Goal: Task Accomplishment & Management: Use online tool/utility

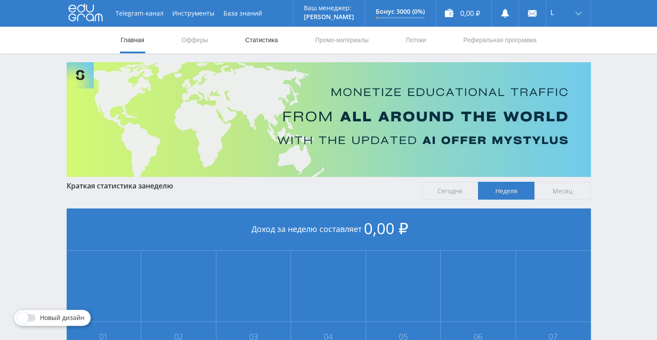
click at [270, 39] on link "Статистика" at bounding box center [261, 40] width 35 height 27
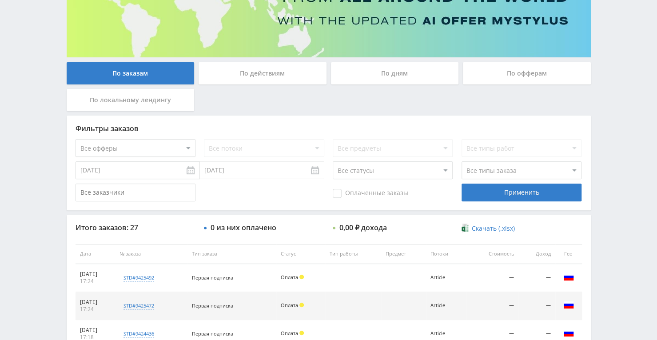
scroll to position [89, 0]
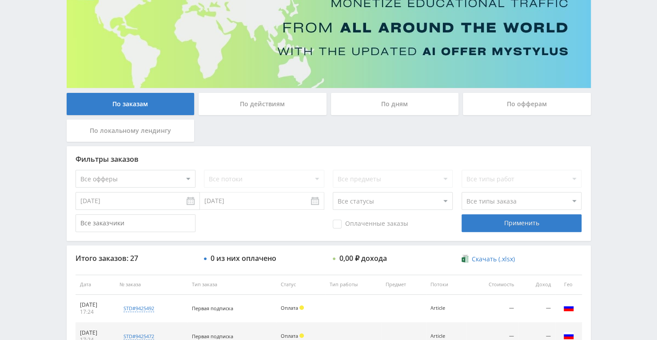
click at [491, 106] on div "По офферам" at bounding box center [527, 104] width 128 height 22
click at [0, 0] on input "По офферам" at bounding box center [0, 0] width 0 height 0
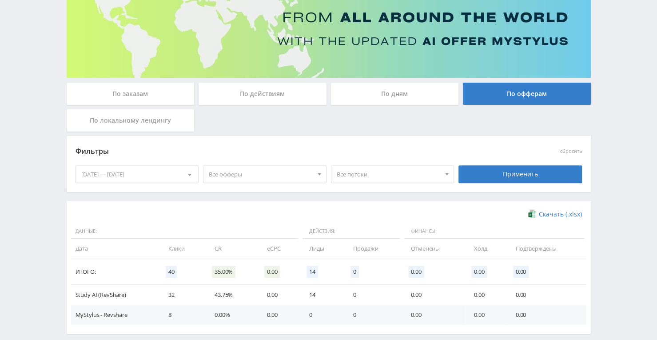
scroll to position [141, 0]
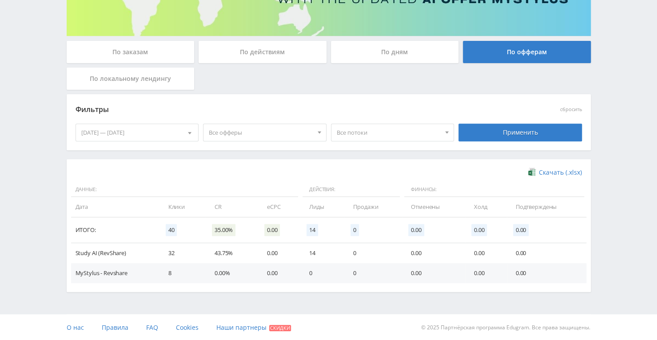
click at [415, 47] on div "По дням" at bounding box center [395, 52] width 128 height 22
click at [0, 0] on input "По дням" at bounding box center [0, 0] width 0 height 0
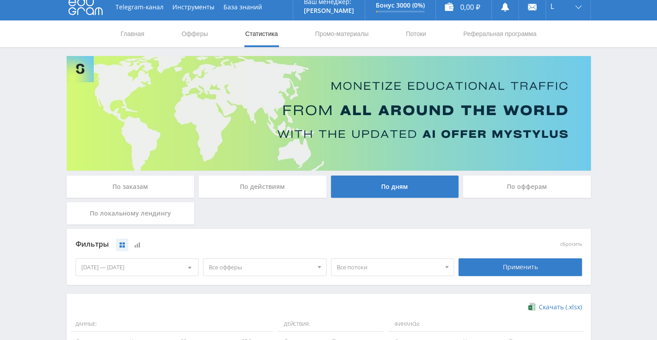
scroll to position [0, 0]
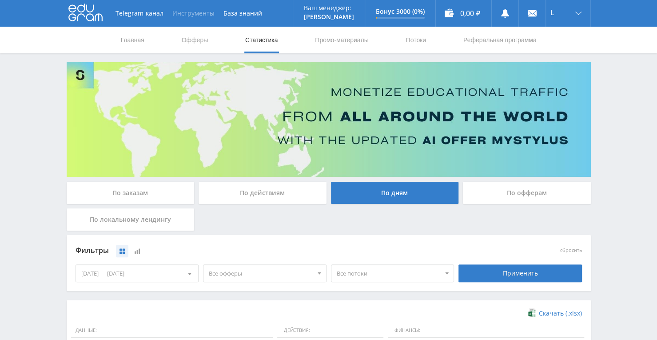
click at [180, 10] on button "Инструменты" at bounding box center [193, 13] width 51 height 27
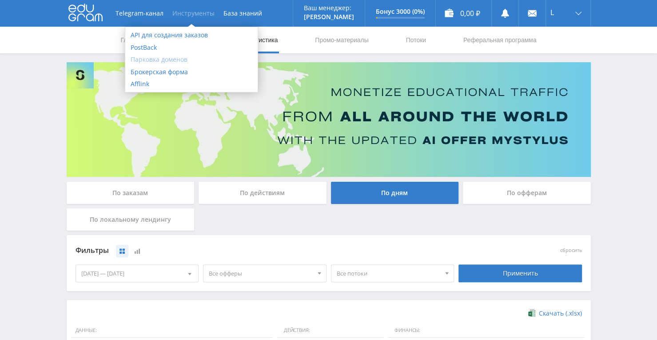
click at [179, 61] on link "Парковка доменов" at bounding box center [191, 59] width 132 height 12
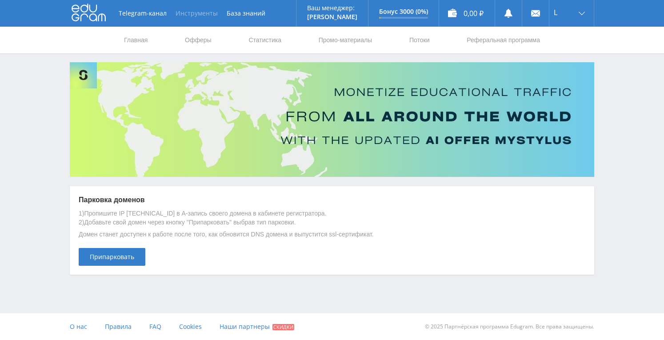
click at [196, 9] on button "Инструменты" at bounding box center [196, 13] width 51 height 27
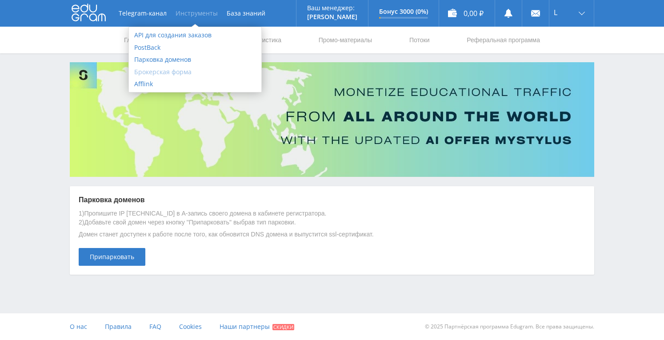
click at [175, 73] on link "Брокерская форма" at bounding box center [195, 72] width 132 height 12
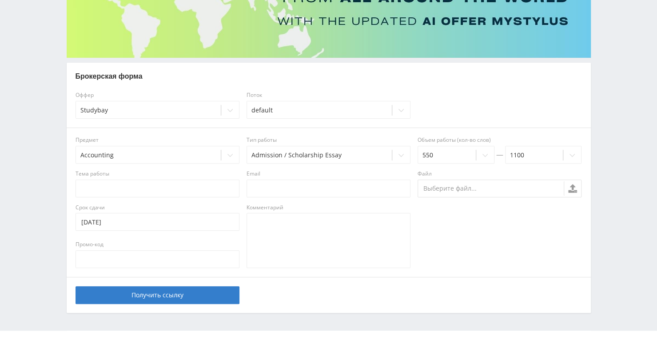
scroll to position [133, 0]
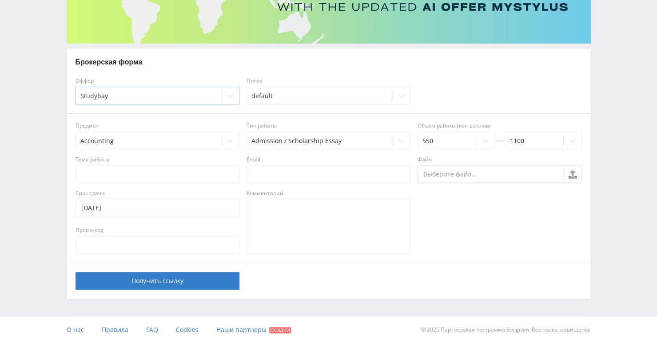
click at [229, 93] on icon at bounding box center [230, 95] width 7 height 7
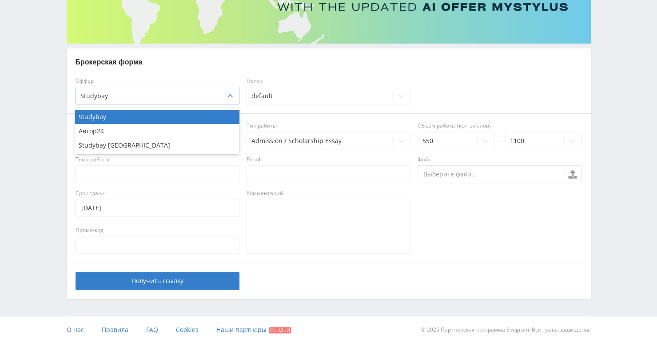
click at [229, 93] on icon at bounding box center [230, 95] width 7 height 7
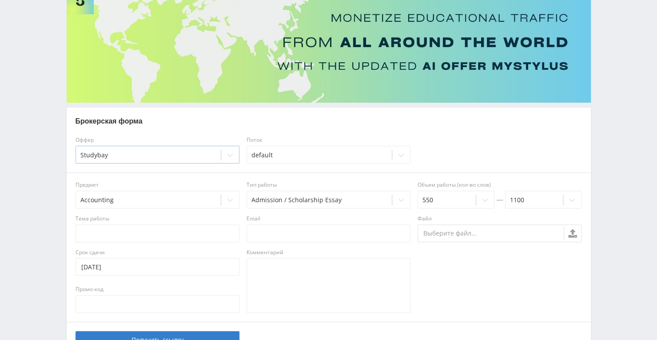
scroll to position [0, 0]
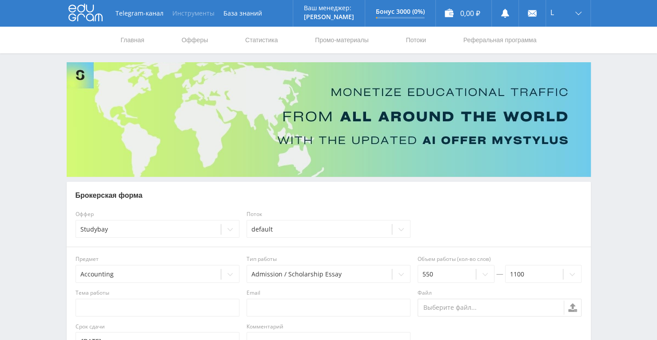
click at [194, 12] on button "Инструменты" at bounding box center [193, 13] width 51 height 27
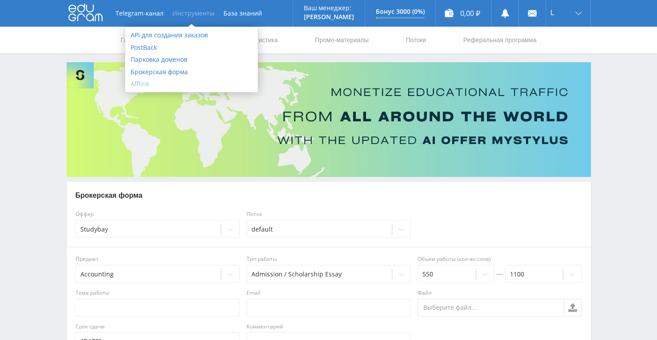
click at [149, 81] on link "Afflink" at bounding box center [191, 84] width 132 height 12
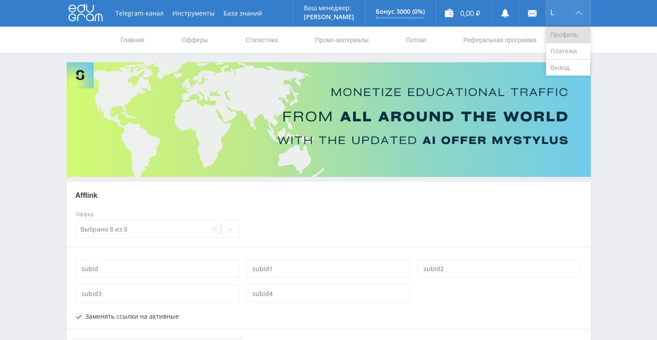
click at [561, 31] on link "Профиль" at bounding box center [568, 35] width 44 height 16
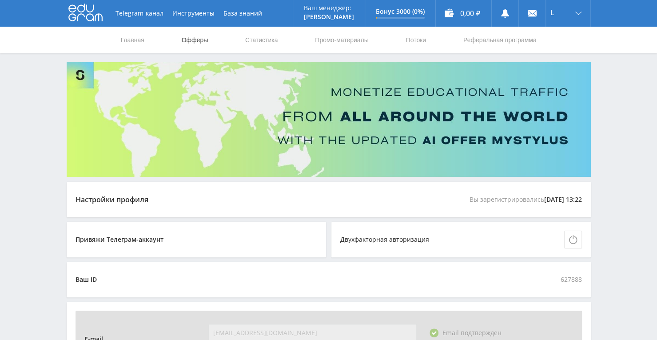
click at [196, 39] on link "Офферы" at bounding box center [195, 40] width 28 height 27
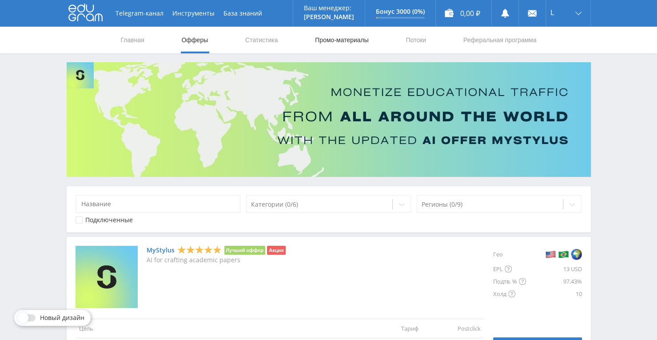
click at [344, 38] on link "Промо-материалы" at bounding box center [341, 40] width 55 height 27
select select "376"
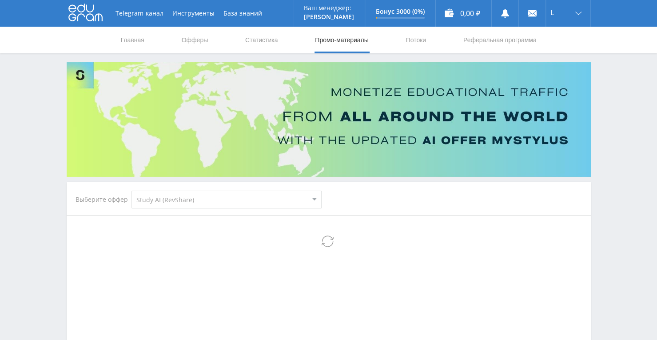
select select "376"
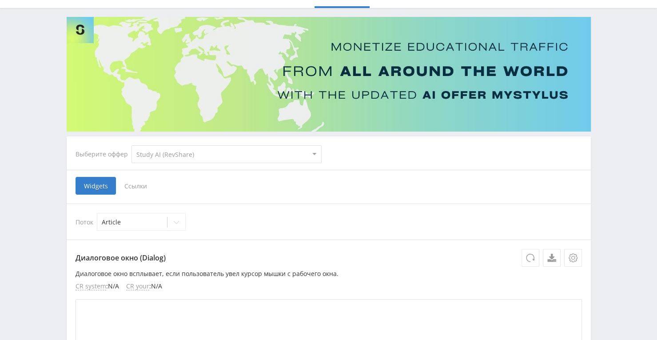
scroll to position [89, 0]
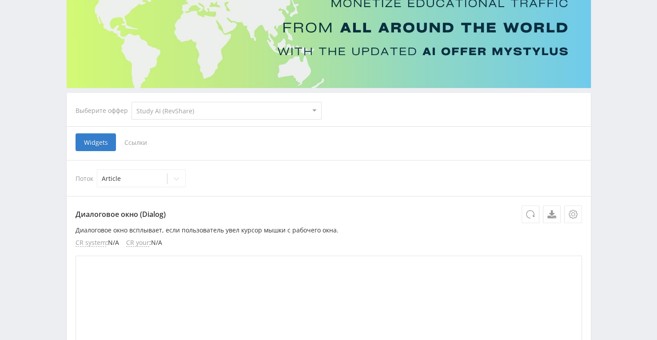
click at [136, 141] on span "Ссылки" at bounding box center [136, 142] width 40 height 18
click at [0, 0] on input "Ссылки" at bounding box center [0, 0] width 0 height 0
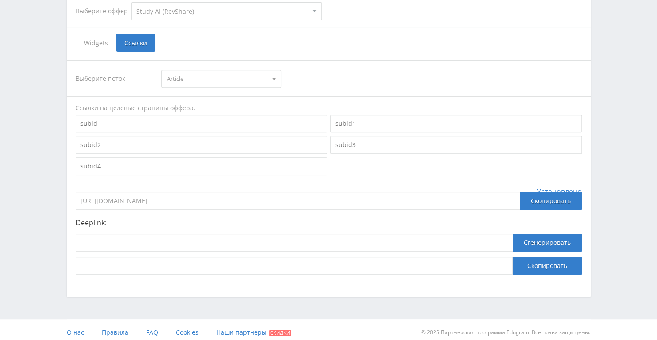
scroll to position [193, 0]
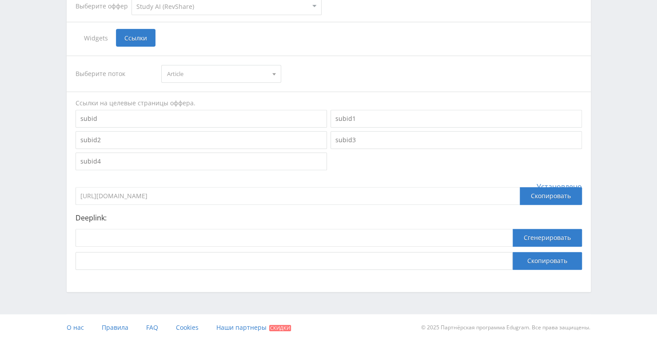
click at [279, 200] on input "https://eduforms.org/?rid=c5771917227ef22e" at bounding box center [298, 196] width 444 height 18
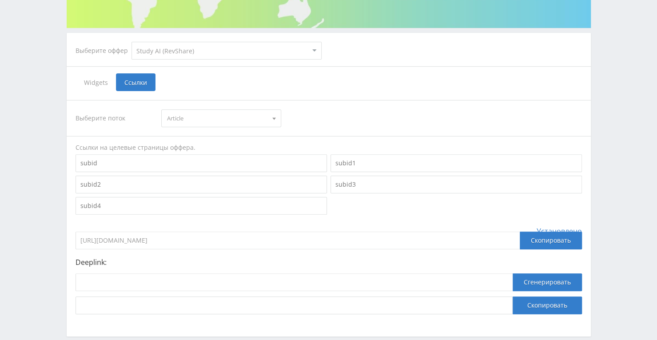
click at [311, 51] on select "MyStylus MyStylus - Revshare Кампус AI Studybay Автор24 Studybay Brazil Study A…" at bounding box center [227, 51] width 190 height 18
click at [132, 42] on select "MyStylus MyStylus - Revshare Кампус AI Studybay Автор24 Studybay Brazil Study A…" at bounding box center [227, 51] width 190 height 18
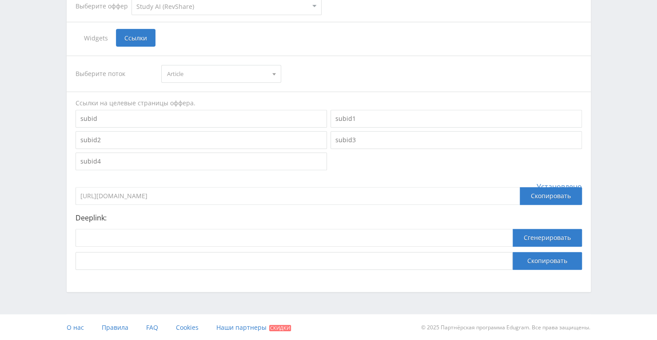
click at [299, 225] on div "Deeplink: Сгенерировать Скопировать" at bounding box center [329, 242] width 507 height 56
click at [297, 232] on input at bounding box center [294, 238] width 437 height 18
paste input "https://study24.ai/chat/generate_presentation_plus_bot?edugram_id=c5771917227ef…"
type input "https://study24.ai/chat/generate_presentation_plus_bot?edugram_id=c5771917227ef…"
click at [532, 238] on button "Сгенерировать" at bounding box center [547, 238] width 69 height 18
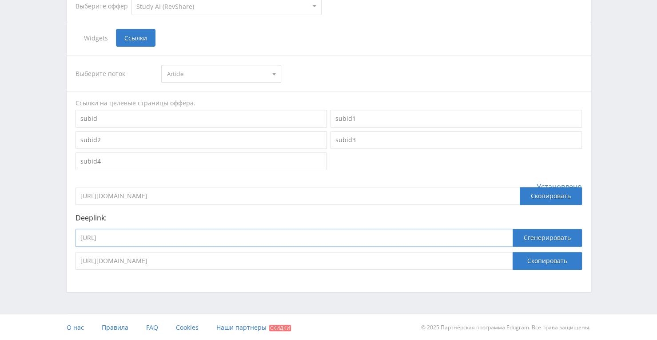
drag, startPoint x: 484, startPoint y: 229, endPoint x: 65, endPoint y: 242, distance: 419.7
click at [65, 244] on div "Выберите оффер MyStylus MyStylus - Revshare Кампус AI Studybay Автор24 Studybay…" at bounding box center [328, 80] width 533 height 423
paste input
type input "https://study24.ai/chat/generate_presentation_plus_bot"
click at [531, 234] on button "Сгенерировать" at bounding box center [547, 238] width 69 height 18
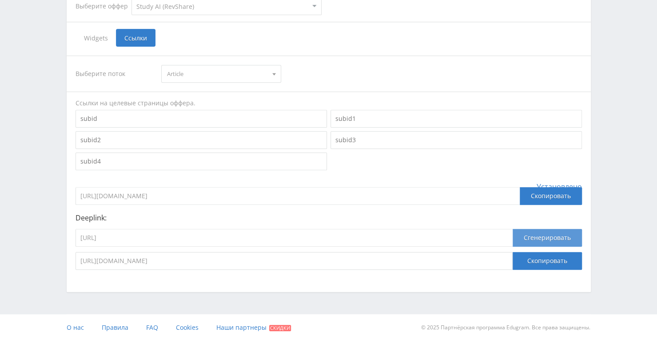
click at [531, 234] on button "Сгенерировать" at bounding box center [547, 238] width 69 height 18
click at [531, 233] on button "Сгенерировать" at bounding box center [547, 238] width 69 height 18
drag, startPoint x: 457, startPoint y: 257, endPoint x: 65, endPoint y: 261, distance: 392.0
click at [65, 261] on div "Выберите оффер MyStylus MyStylus - Revshare Кампус AI Studybay Автор24 Studybay…" at bounding box center [328, 80] width 533 height 423
drag, startPoint x: 261, startPoint y: 236, endPoint x: 51, endPoint y: 233, distance: 210.7
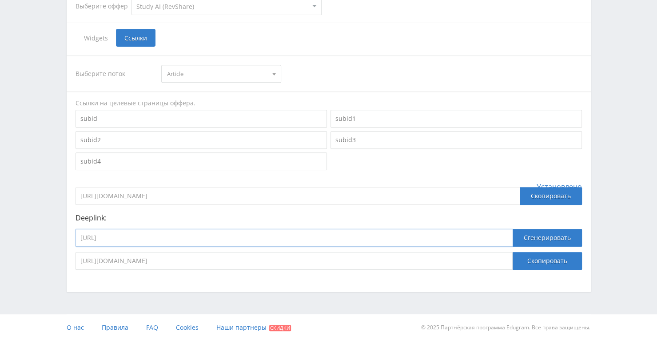
click at [51, 233] on div "Telegram-канал Инструменты База знаний Ваш менеджер: Alex Alex Online @edugram_…" at bounding box center [328, 74] width 657 height 534
paste input "kampus.ai/ecosystem/task-solver/"
type input "https://kampus.ai/ecosystem/task-solver/"
click at [543, 233] on button "Сгенерировать" at bounding box center [547, 238] width 69 height 18
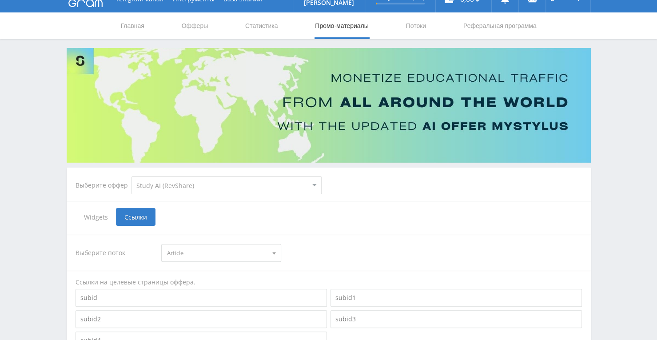
scroll to position [0, 0]
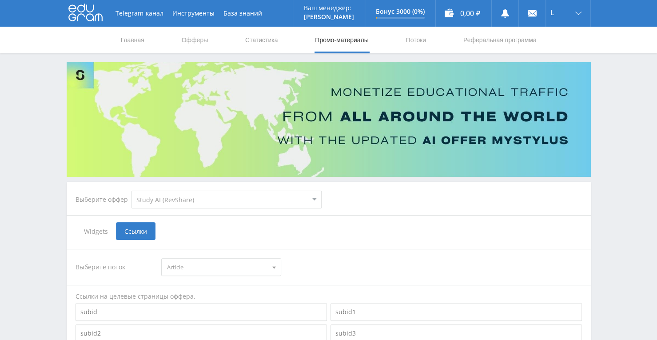
click at [290, 200] on select "MyStylus MyStylus - Revshare Кампус AI Studybay Автор24 Studybay Brazil Study A…" at bounding box center [227, 200] width 190 height 18
select select "340"
click at [132, 191] on select "MyStylus MyStylus - Revshare Кампус AI Studybay Автор24 Studybay Brazil Study A…" at bounding box center [227, 200] width 190 height 18
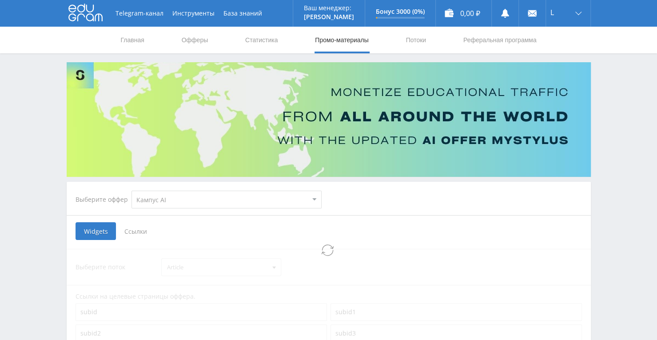
select select "340"
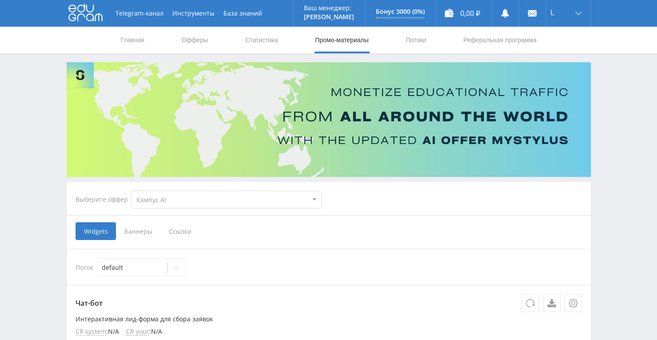
click at [186, 234] on span "Ссылки" at bounding box center [180, 231] width 40 height 18
click at [0, 0] on input "Ссылки" at bounding box center [0, 0] width 0 height 0
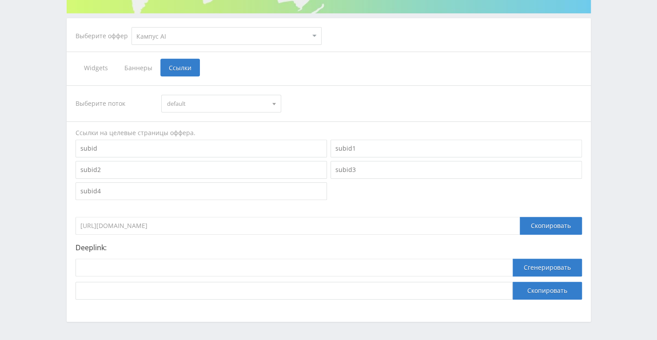
scroll to position [178, 0]
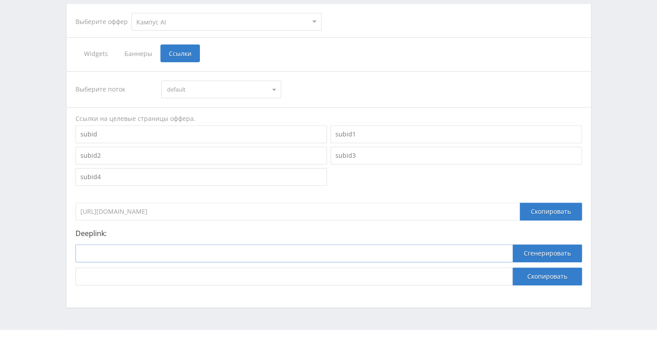
click at [330, 257] on input at bounding box center [294, 253] width 437 height 18
paste input "https://kampus.ai/ecosystem/task-solver/"
type input "https://kampus.ai/ecosystem/task-solver/"
click at [563, 252] on button "Сгенерировать" at bounding box center [547, 253] width 69 height 18
click at [529, 277] on button "Скопировать" at bounding box center [547, 277] width 69 height 18
